Goal: Transaction & Acquisition: Purchase product/service

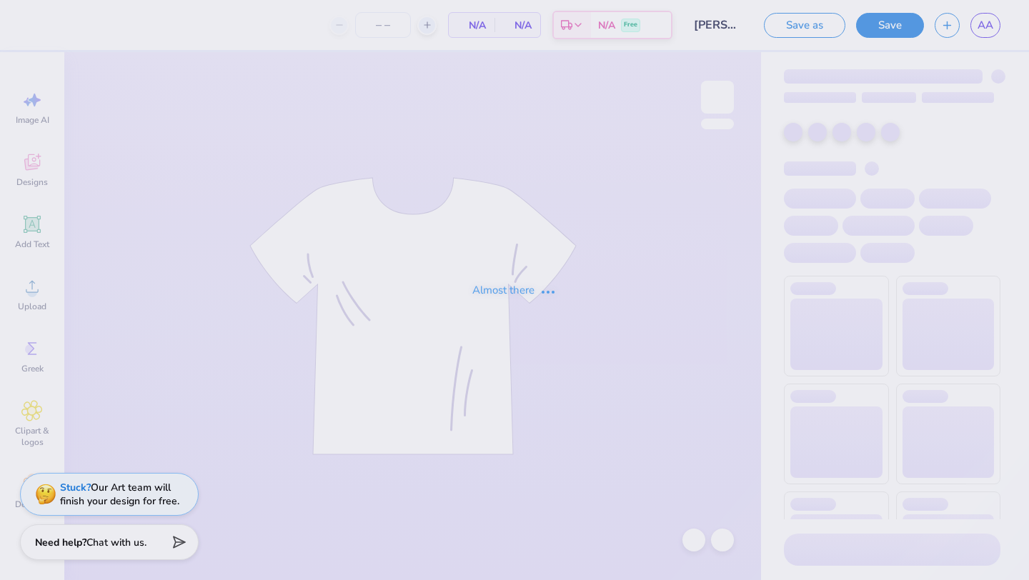
type input "24"
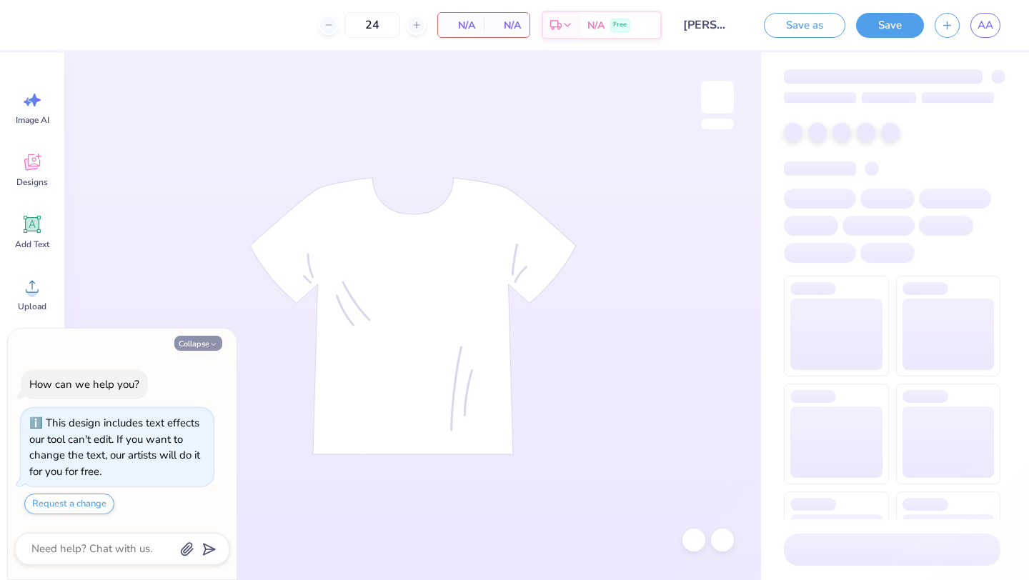
click at [212, 346] on icon "button" at bounding box center [213, 344] width 9 height 9
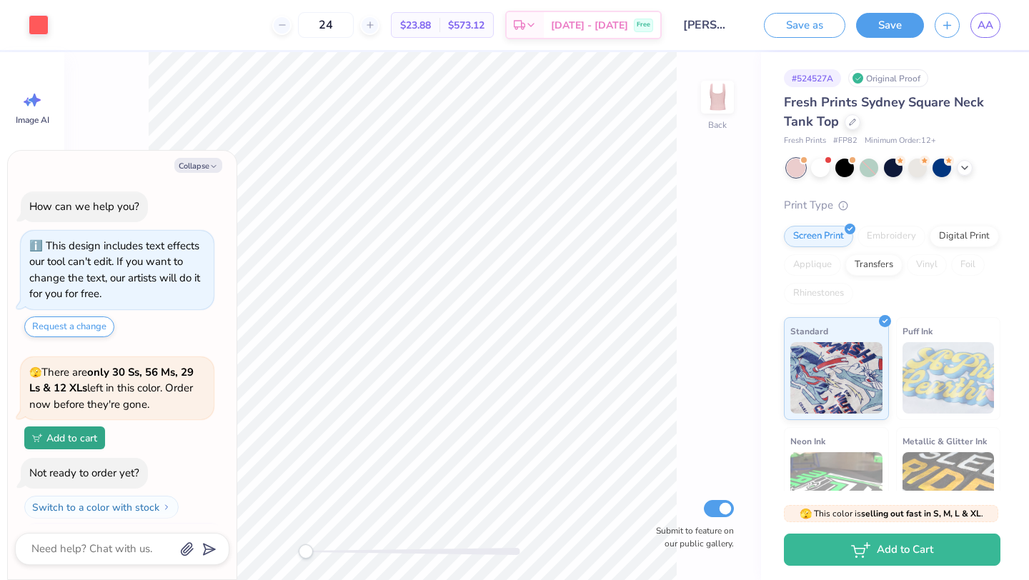
scroll to position [31, 0]
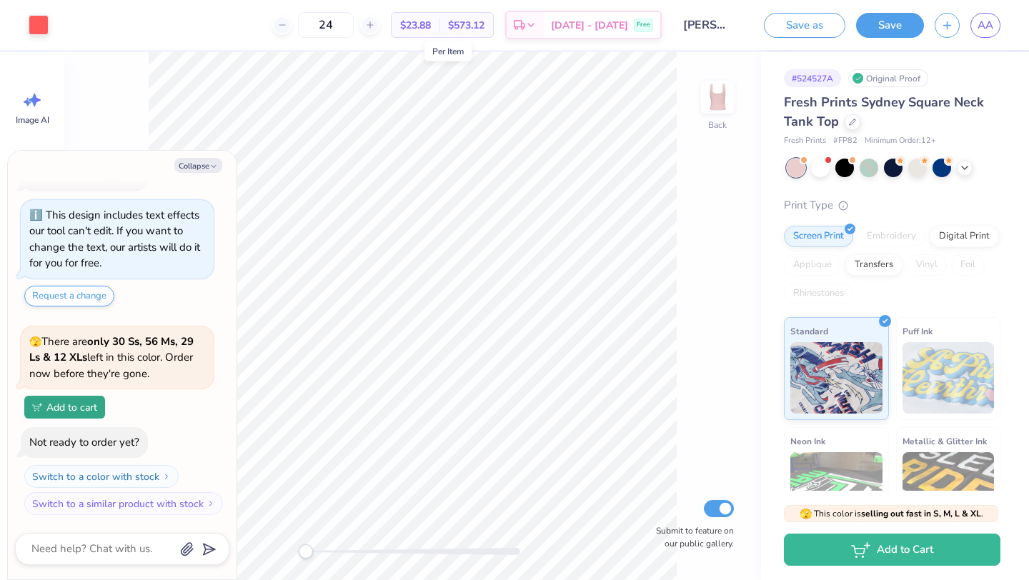
click at [431, 24] on span "$23.88" at bounding box center [415, 25] width 31 height 15
click at [193, 165] on button "Collapse" at bounding box center [198, 165] width 48 height 15
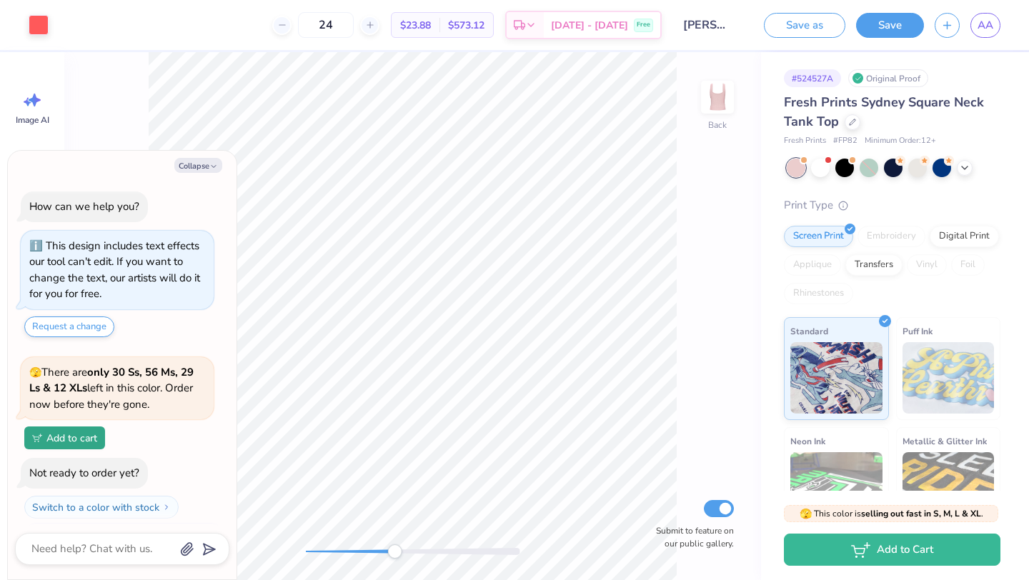
scroll to position [118, 0]
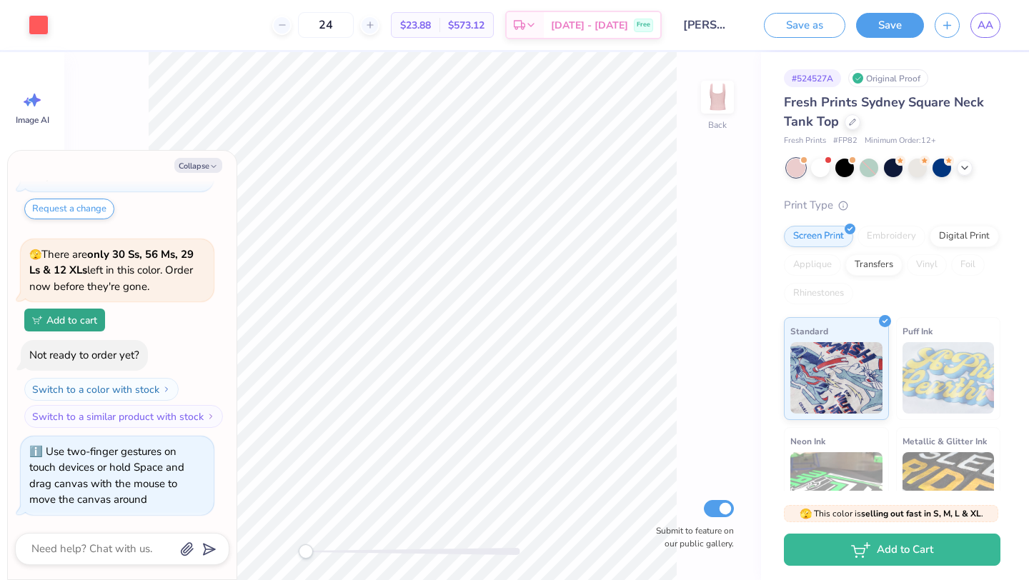
drag, startPoint x: 308, startPoint y: 548, endPoint x: 232, endPoint y: 542, distance: 76.0
click at [232, 542] on body "Art colors 24 $23.88 Per Item $573.12 Total Est. Delivery [DATE] - [DATE] Free …" at bounding box center [514, 290] width 1029 height 580
click at [203, 170] on button "Collapse" at bounding box center [198, 165] width 48 height 15
type textarea "x"
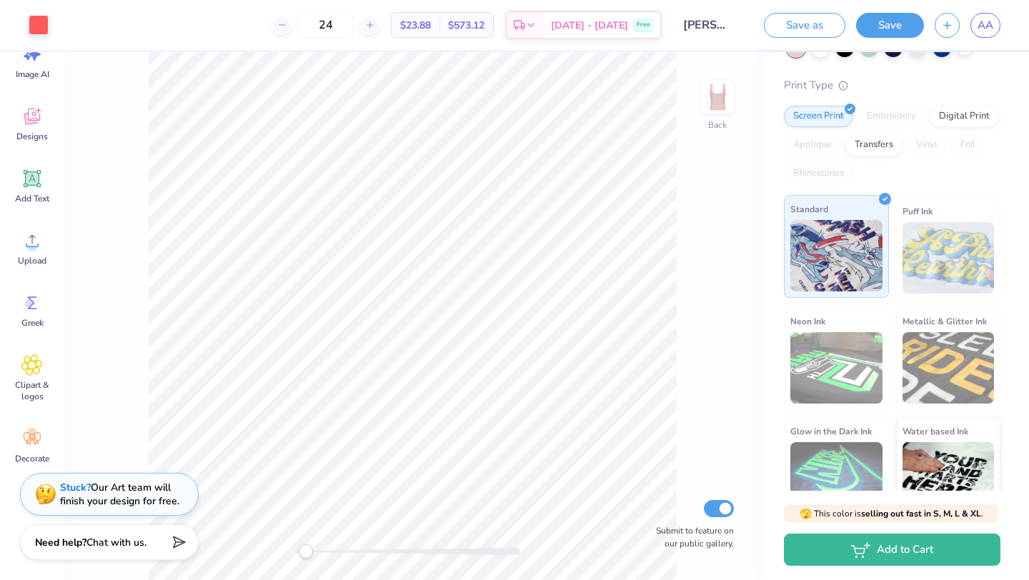
scroll to position [0, 0]
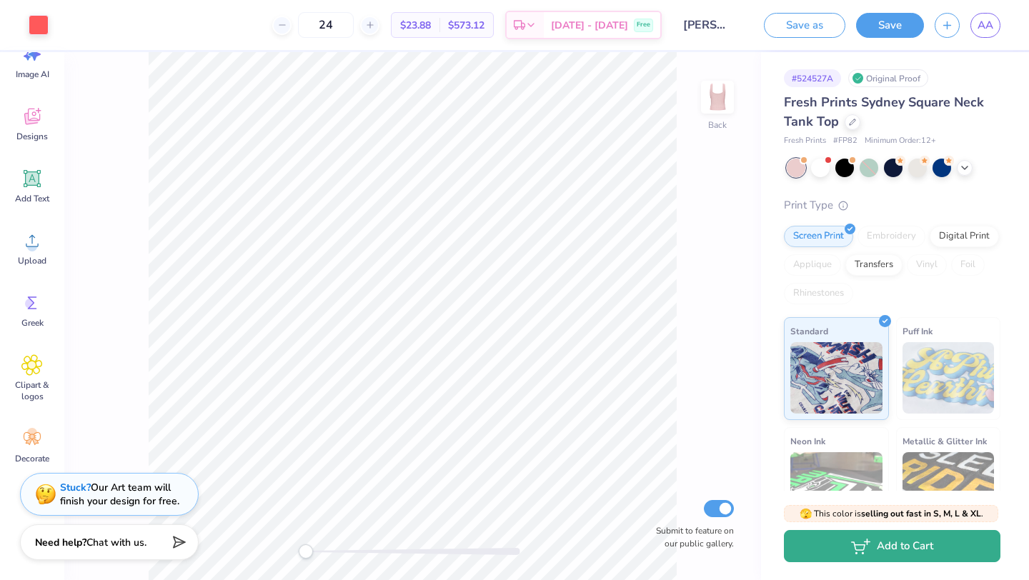
click at [842, 555] on button "Add to Cart" at bounding box center [892, 546] width 217 height 32
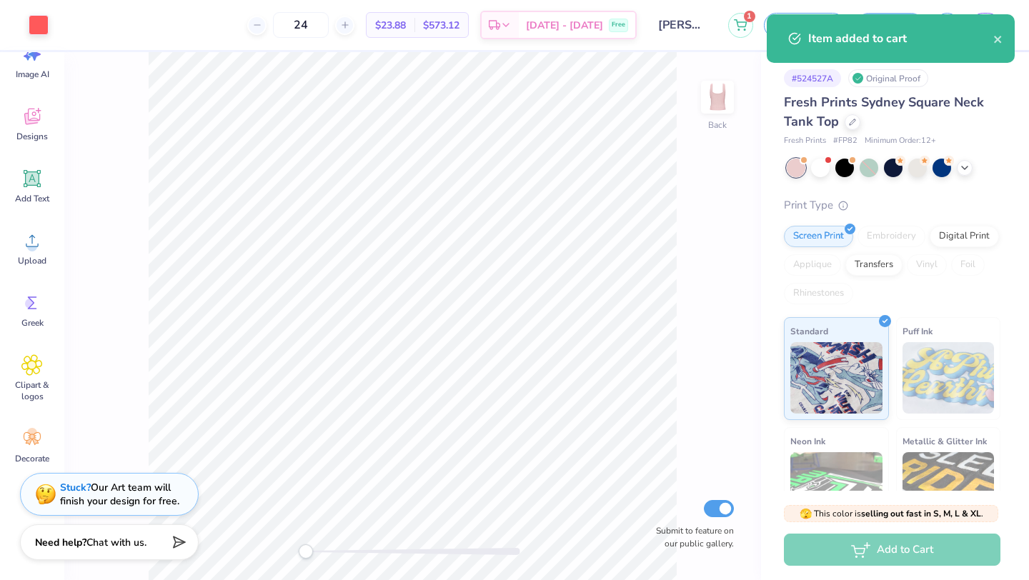
click at [886, 35] on div "Item added to cart" at bounding box center [900, 38] width 185 height 17
click at [995, 41] on icon "close" at bounding box center [997, 39] width 7 height 7
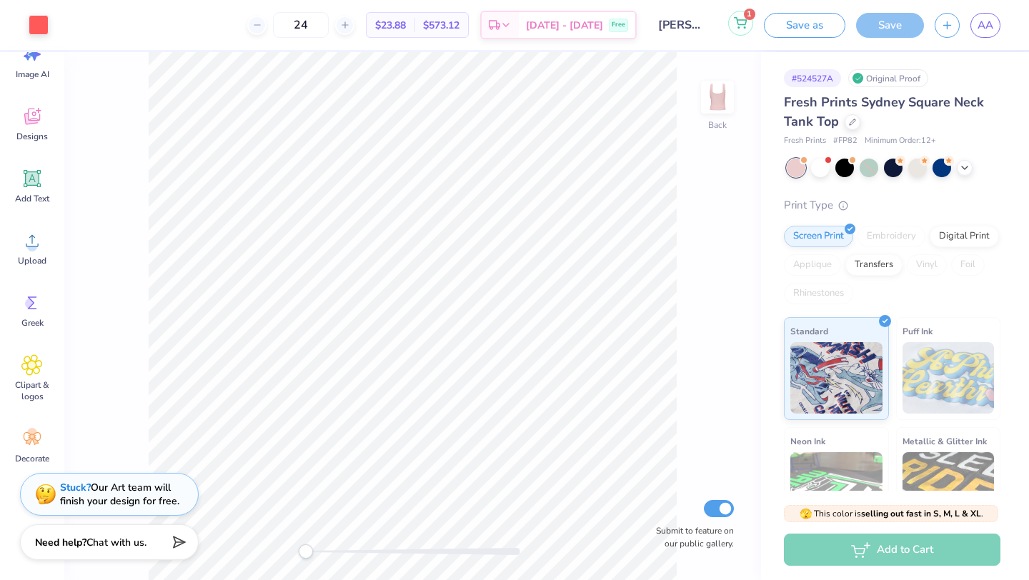
click at [740, 26] on icon at bounding box center [740, 22] width 13 height 11
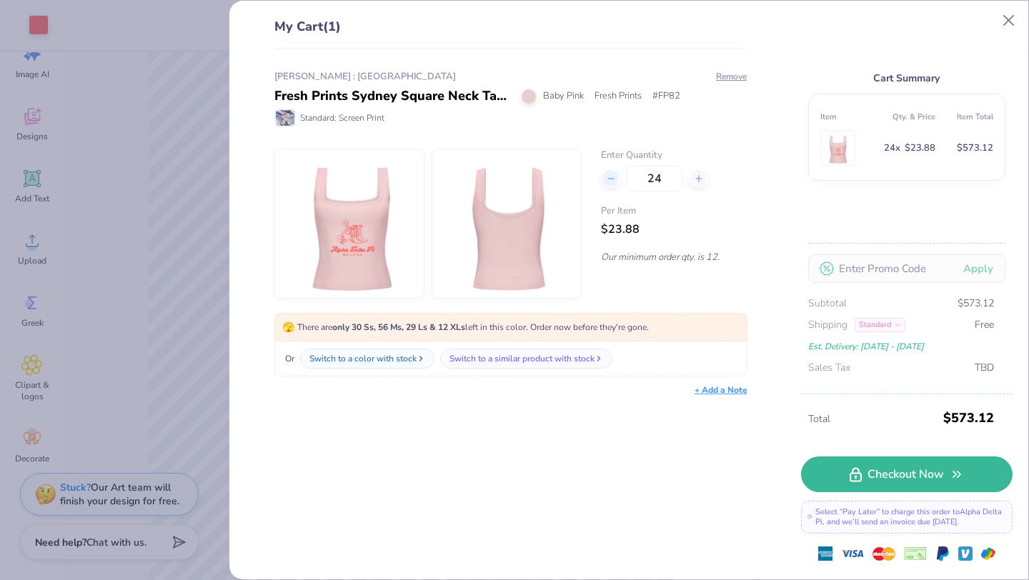
click at [613, 182] on icon at bounding box center [611, 179] width 10 height 10
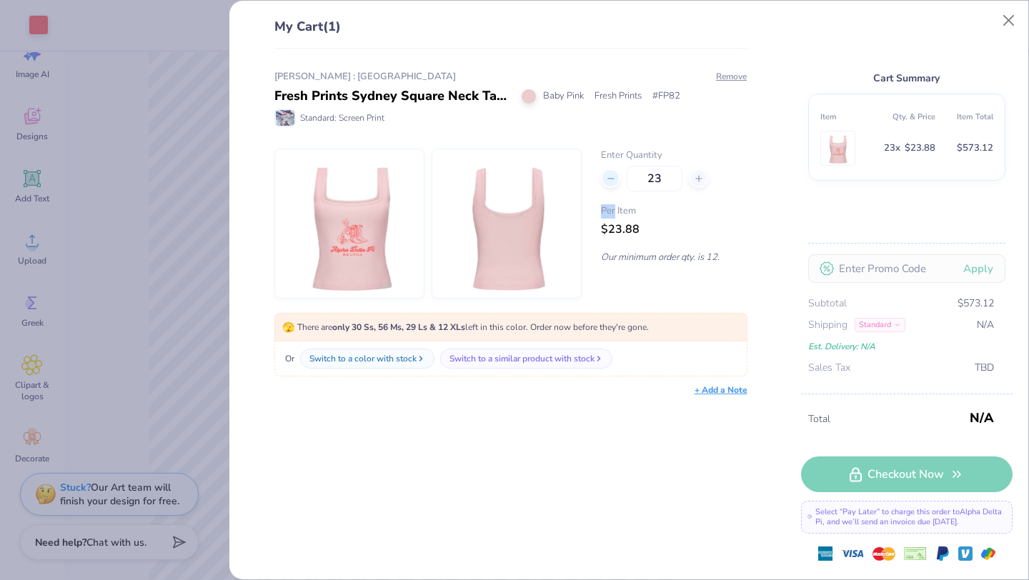
click at [613, 182] on icon at bounding box center [611, 179] width 10 height 10
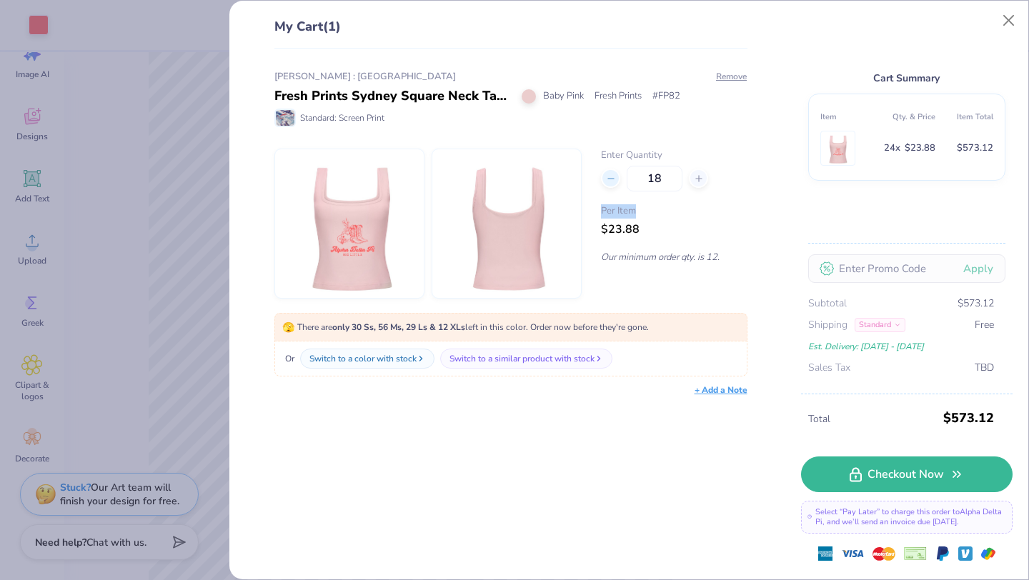
click at [613, 182] on icon at bounding box center [611, 179] width 10 height 10
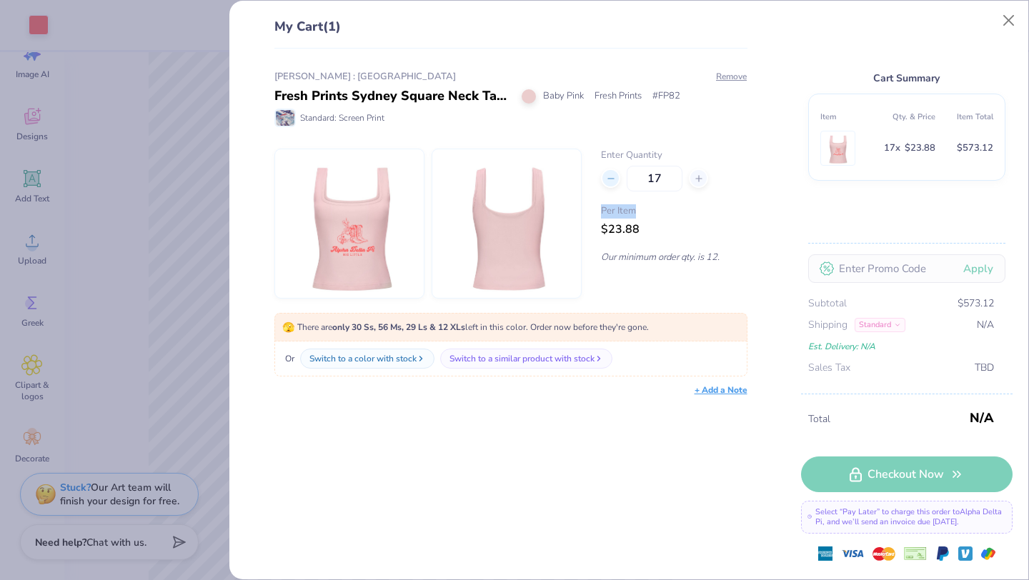
click at [613, 182] on icon at bounding box center [611, 179] width 10 height 10
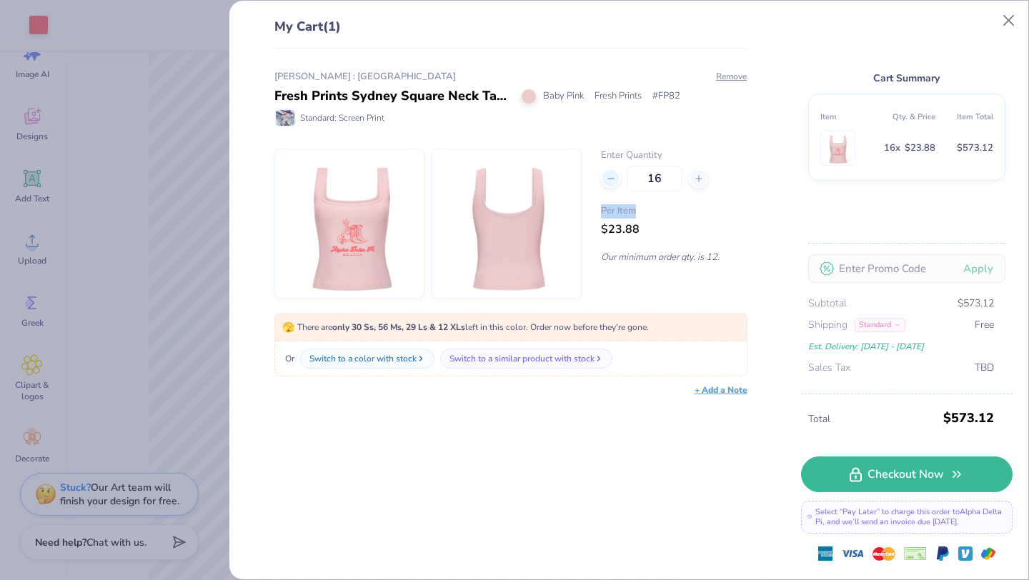
click at [613, 182] on icon at bounding box center [611, 179] width 10 height 10
type input "12"
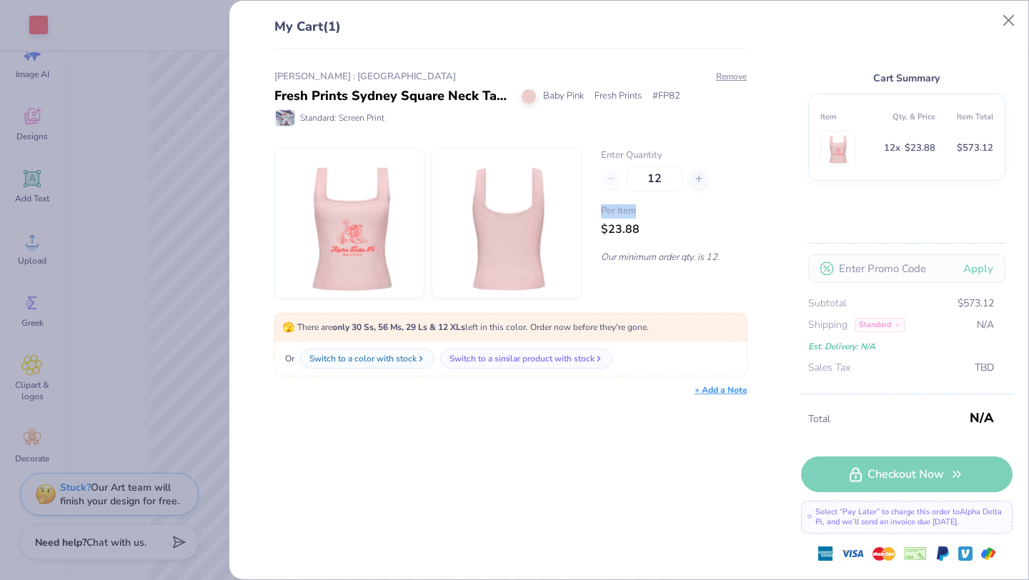
click at [613, 182] on div "12" at bounding box center [674, 179] width 146 height 26
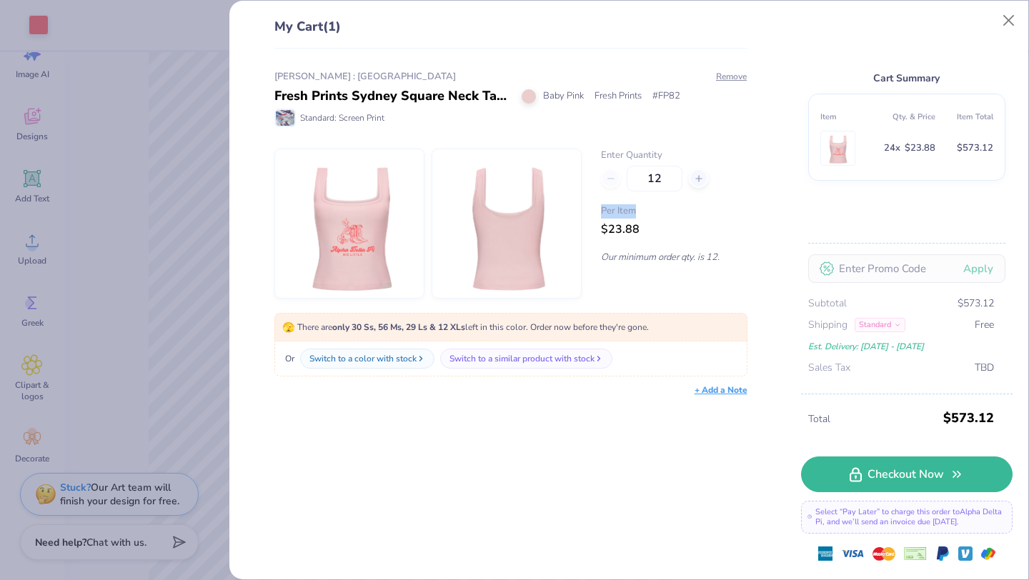
click at [613, 182] on div "12" at bounding box center [674, 179] width 146 height 26
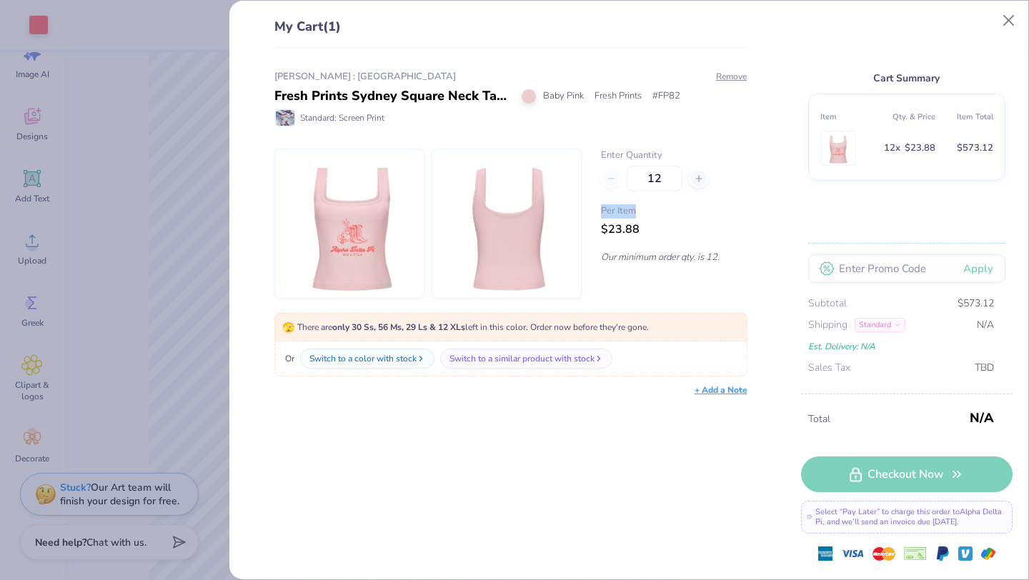
click at [613, 182] on div "12" at bounding box center [674, 179] width 146 height 26
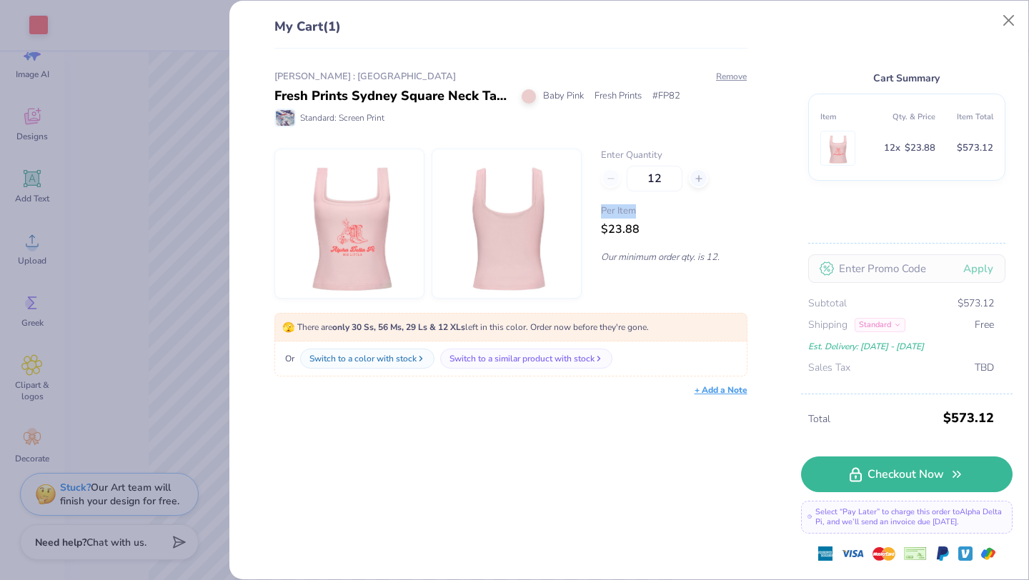
click at [613, 182] on div "12" at bounding box center [674, 179] width 146 height 26
type input "12"
click at [613, 182] on div "12" at bounding box center [674, 179] width 146 height 26
click at [1007, 22] on button "Close" at bounding box center [1008, 20] width 27 height 27
